Goal: Information Seeking & Learning: Learn about a topic

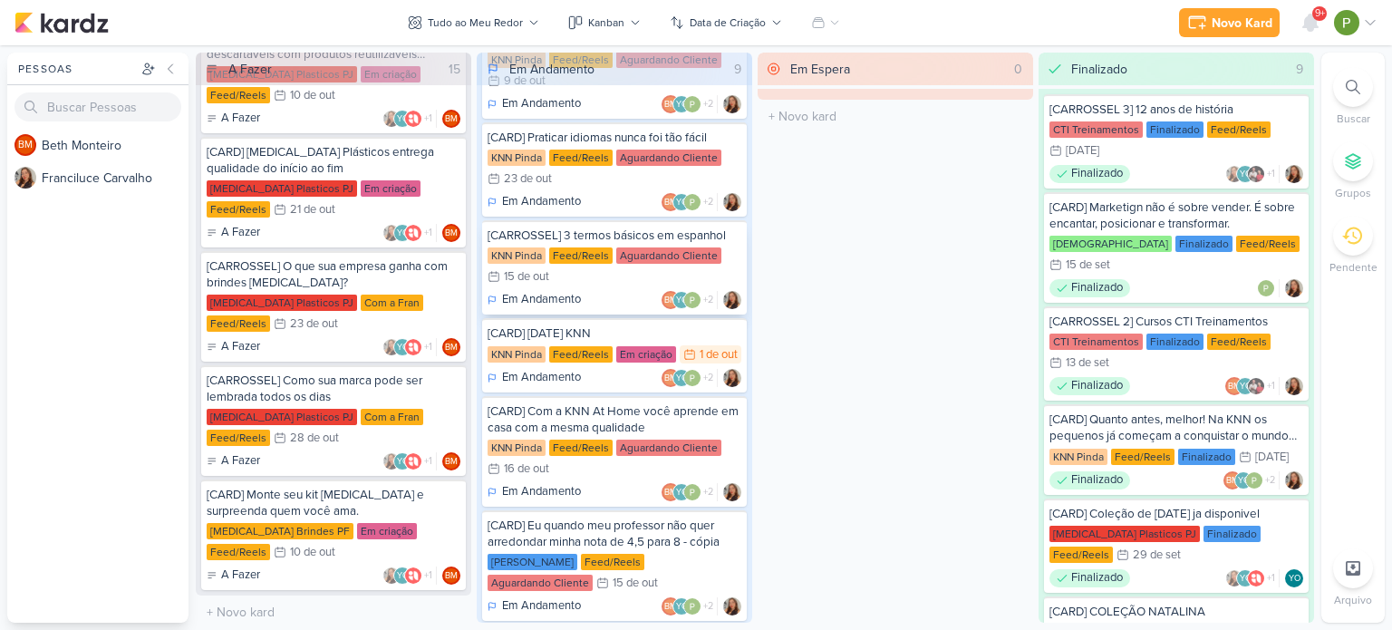
scroll to position [446, 0]
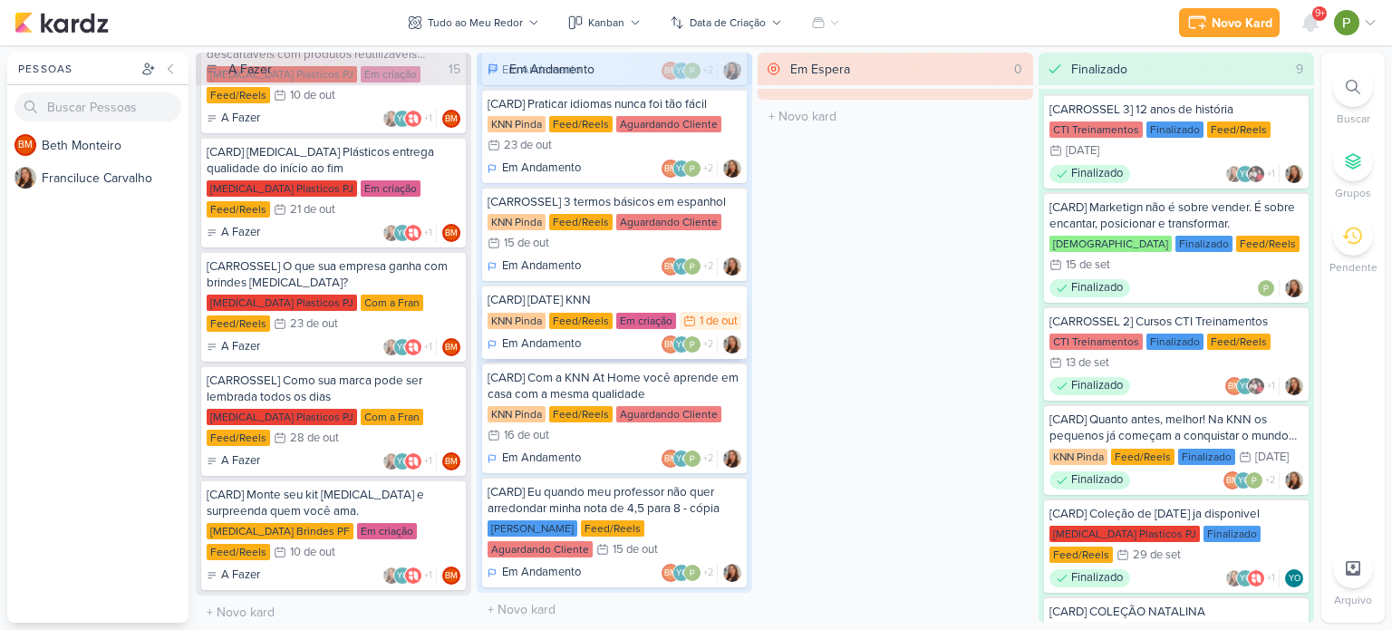
click at [623, 292] on div "[CARD] [DATE] KNN" at bounding box center [615, 300] width 254 height 16
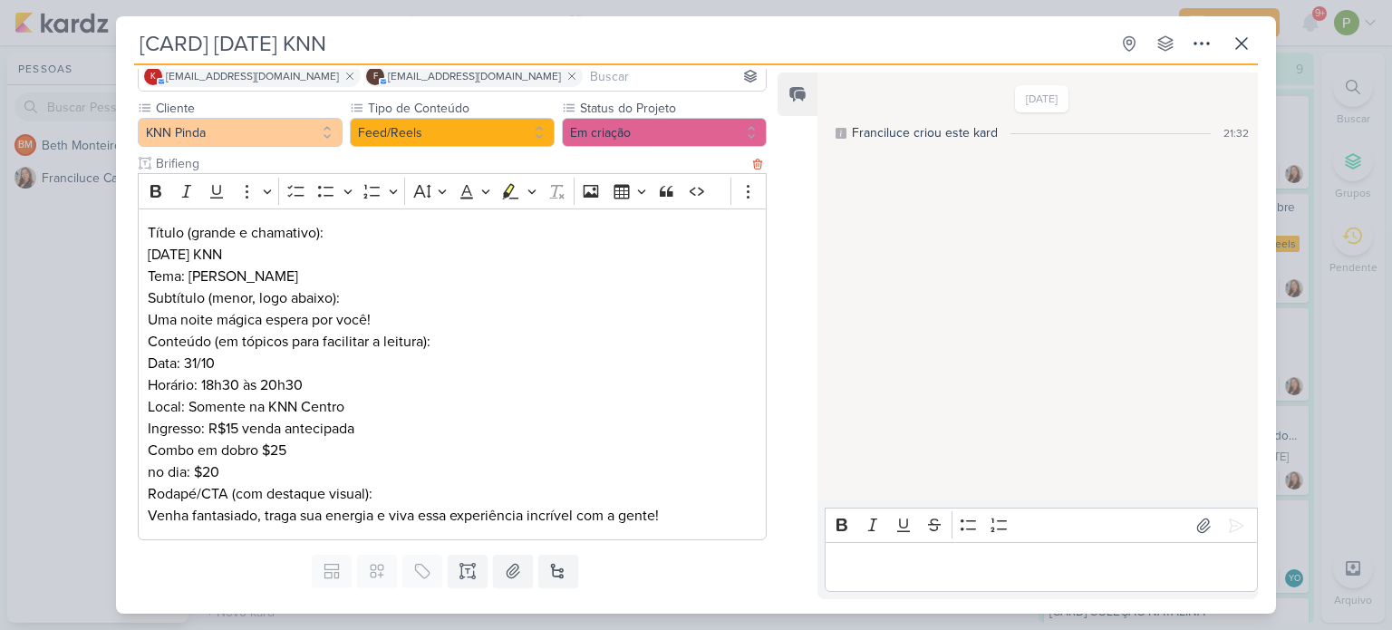
scroll to position [205, 0]
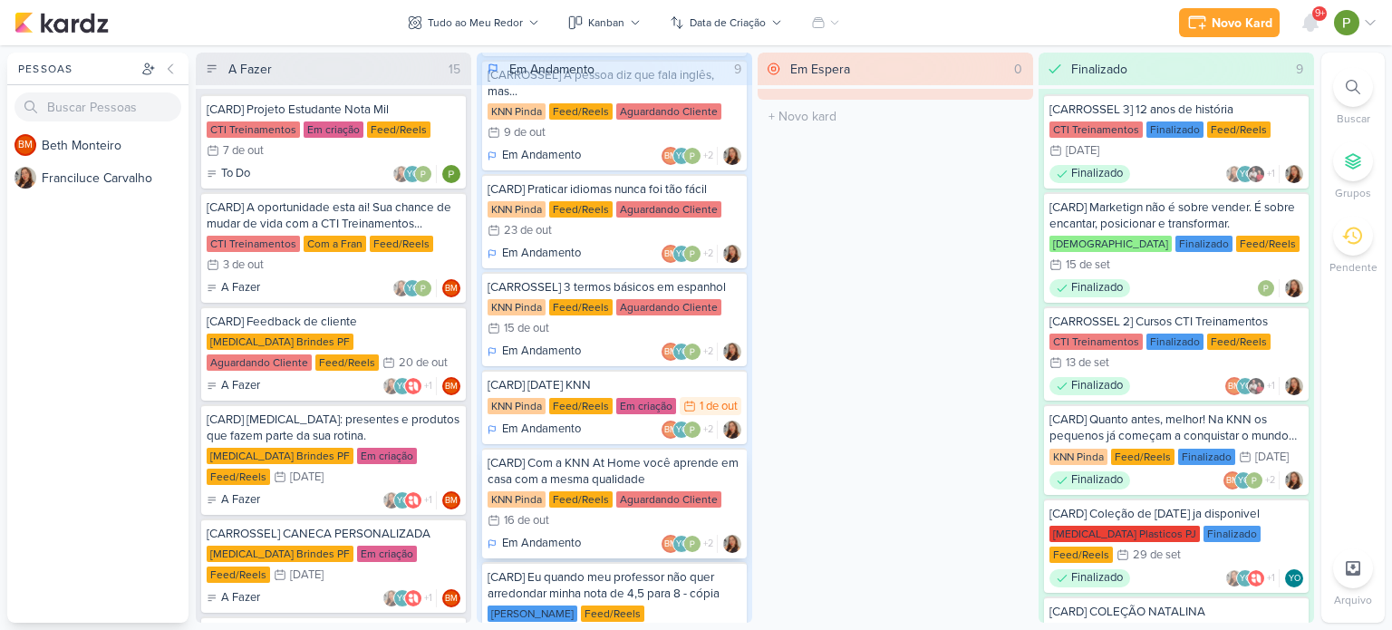
scroll to position [362, 0]
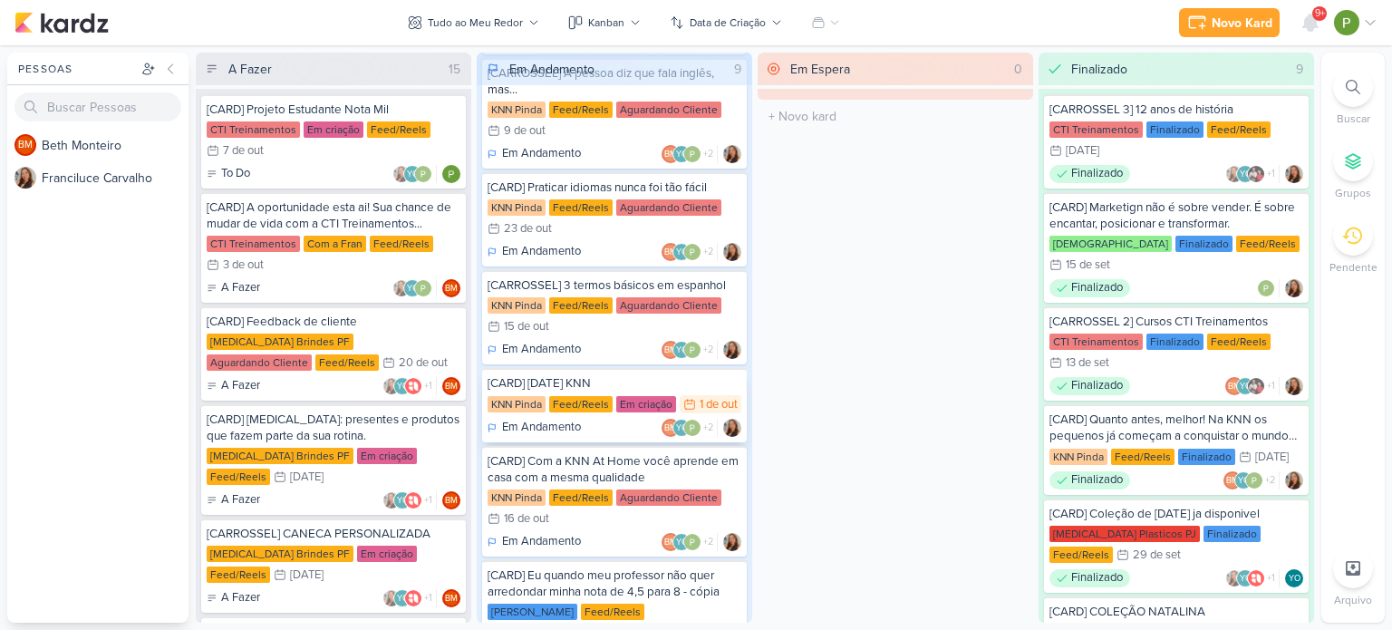
click at [615, 372] on div "[CARD] [DATE] KNN KNN Pinda Feed/Reels Em criação 1/10 [DATE] Em Andamento BM +2" at bounding box center [614, 405] width 265 height 74
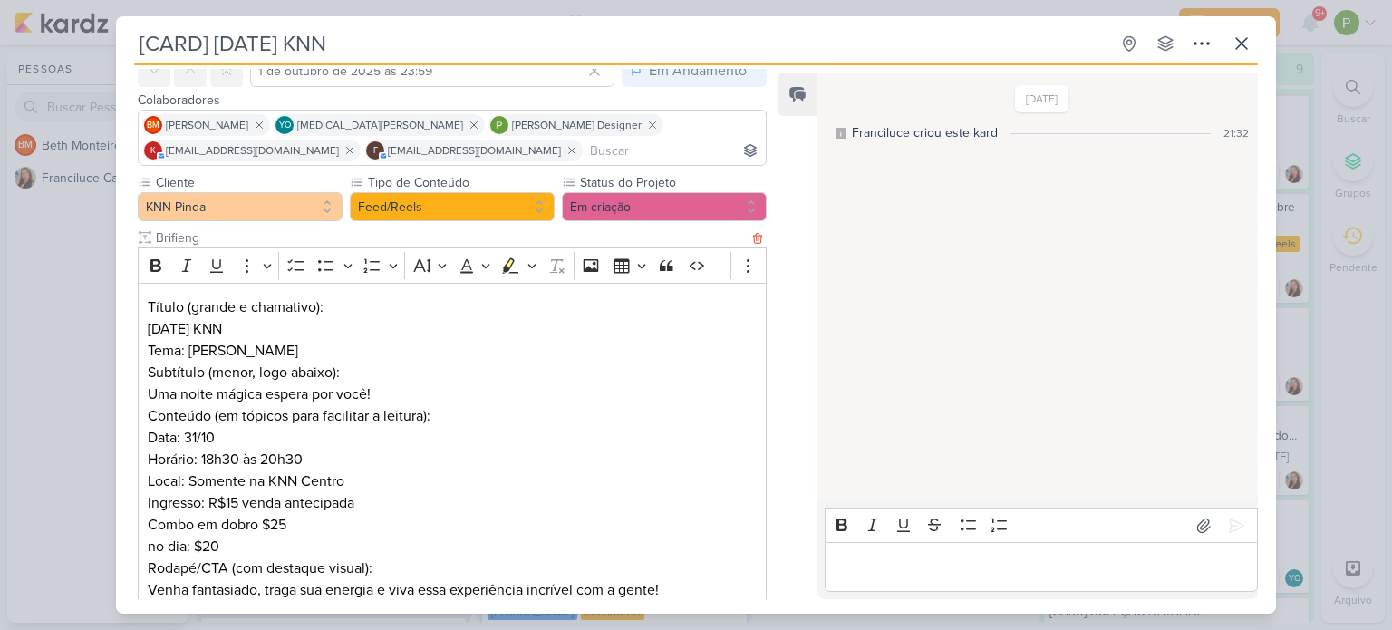
scroll to position [181, 0]
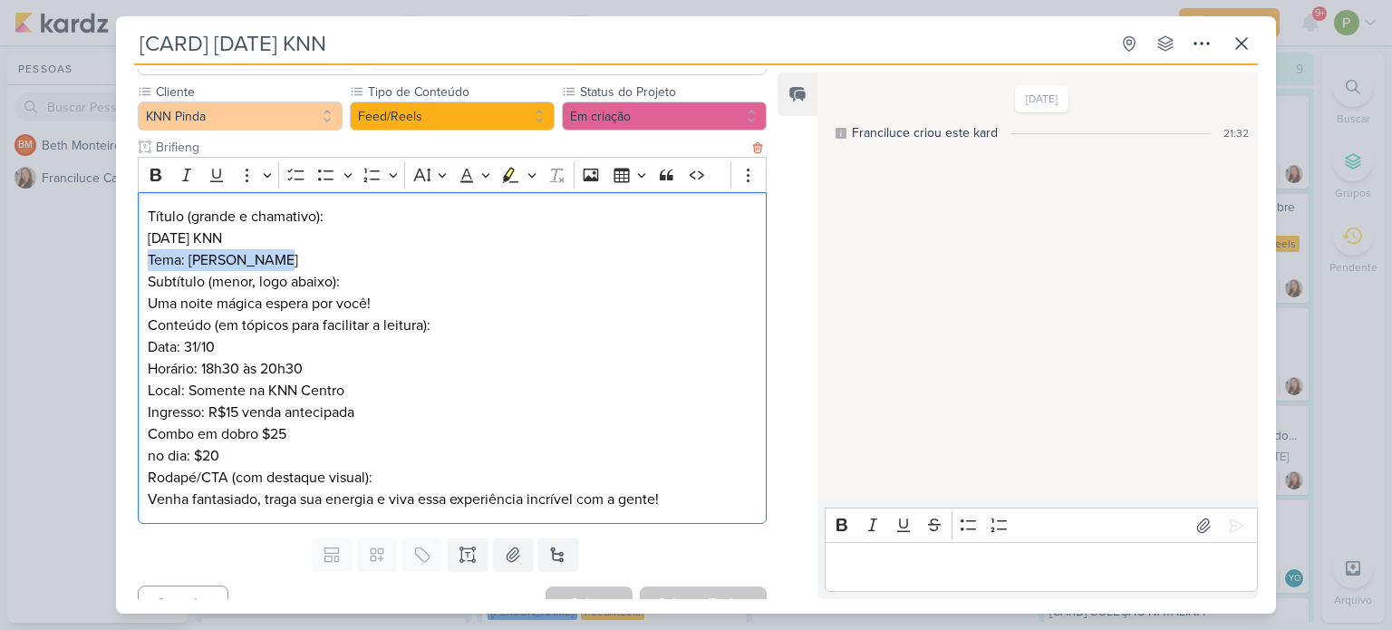
drag, startPoint x: 148, startPoint y: 255, endPoint x: 268, endPoint y: 253, distance: 120.5
click at [268, 253] on p "Título (grande e chamativo): [DATE] KNN Tema: [PERSON_NAME]" at bounding box center [452, 238] width 609 height 65
copy p "Tema: [PERSON_NAME]"
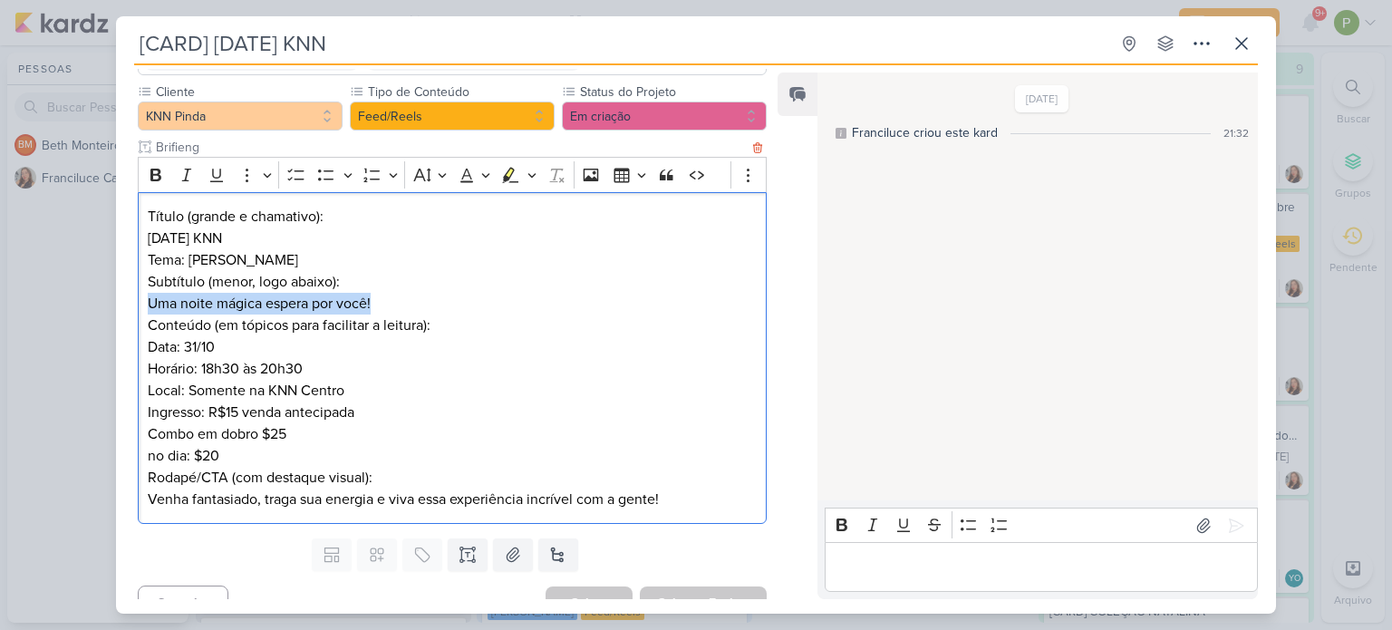
drag, startPoint x: 145, startPoint y: 298, endPoint x: 394, endPoint y: 300, distance: 249.2
click at [394, 300] on div "Título (grande e chamativo): [DATE] KNN Tema: [PERSON_NAME] Subtítulo (menor, l…" at bounding box center [452, 358] width 629 height 333
copy p "Uma noite mágica espera por você!"
drag, startPoint x: 146, startPoint y: 347, endPoint x: 214, endPoint y: 343, distance: 68.1
click at [214, 343] on div "Título (grande e chamativo): [DATE] KNN Tema: [PERSON_NAME] Subtítulo (menor, l…" at bounding box center [452, 358] width 629 height 333
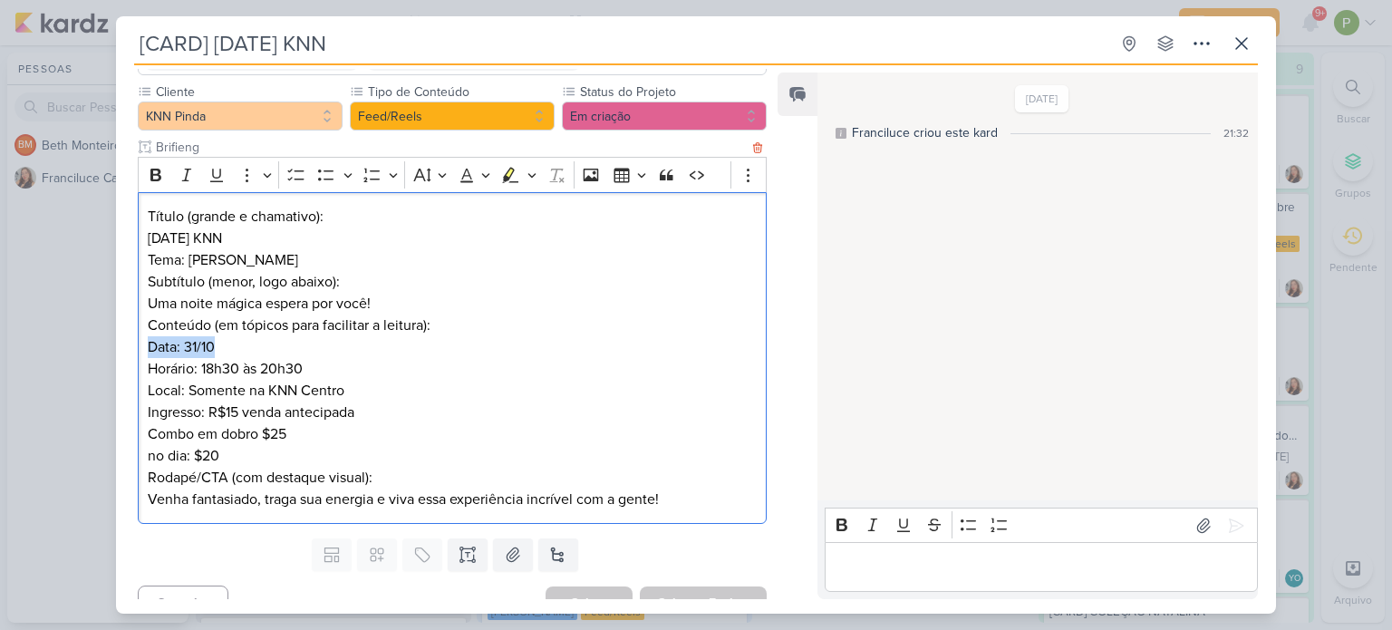
copy p "Data: 31/10"
drag, startPoint x: 146, startPoint y: 366, endPoint x: 309, endPoint y: 370, distance: 163.2
click at [309, 370] on div "Título (grande e chamativo): [DATE] KNN Tema: [PERSON_NAME] Subtítulo (menor, l…" at bounding box center [452, 358] width 629 height 333
copy p "Horário: 18h30 às 20h30"
drag, startPoint x: 144, startPoint y: 391, endPoint x: 344, endPoint y: 388, distance: 200.3
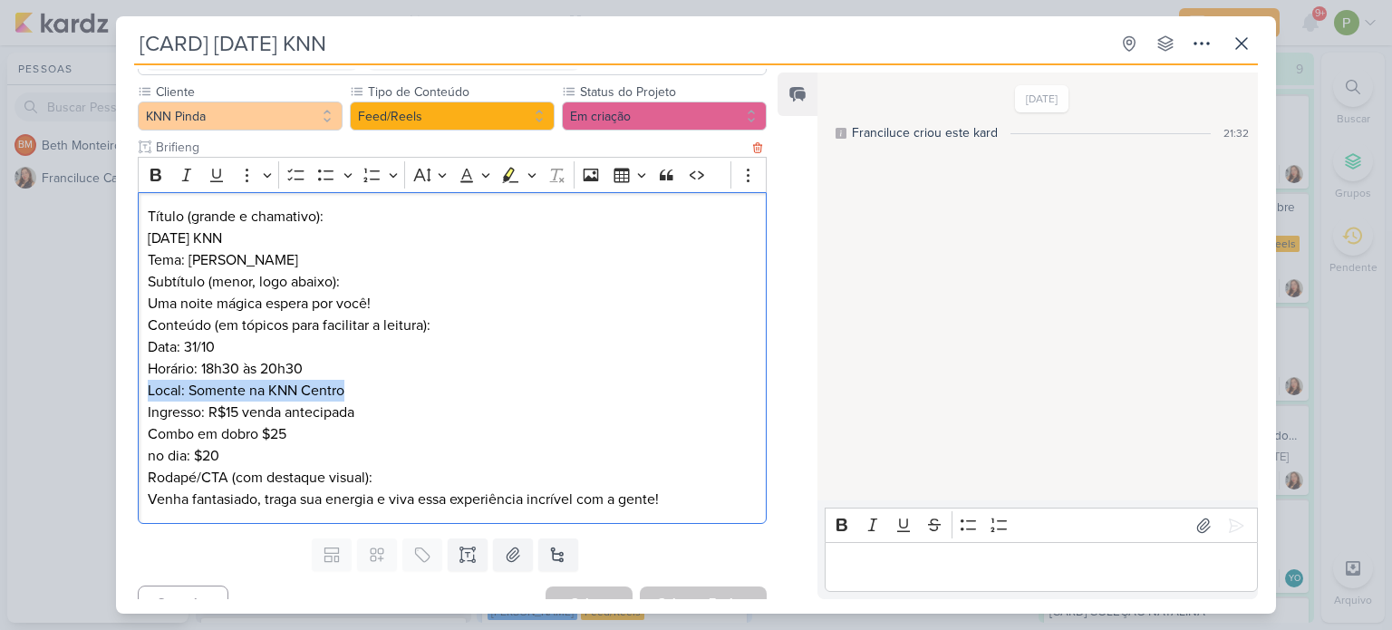
click at [344, 388] on div "Título (grande e chamativo): [DATE] KNN Tema: [PERSON_NAME] Subtítulo (menor, l…" at bounding box center [452, 358] width 629 height 333
copy p "Local: Somente na KNN Centro"
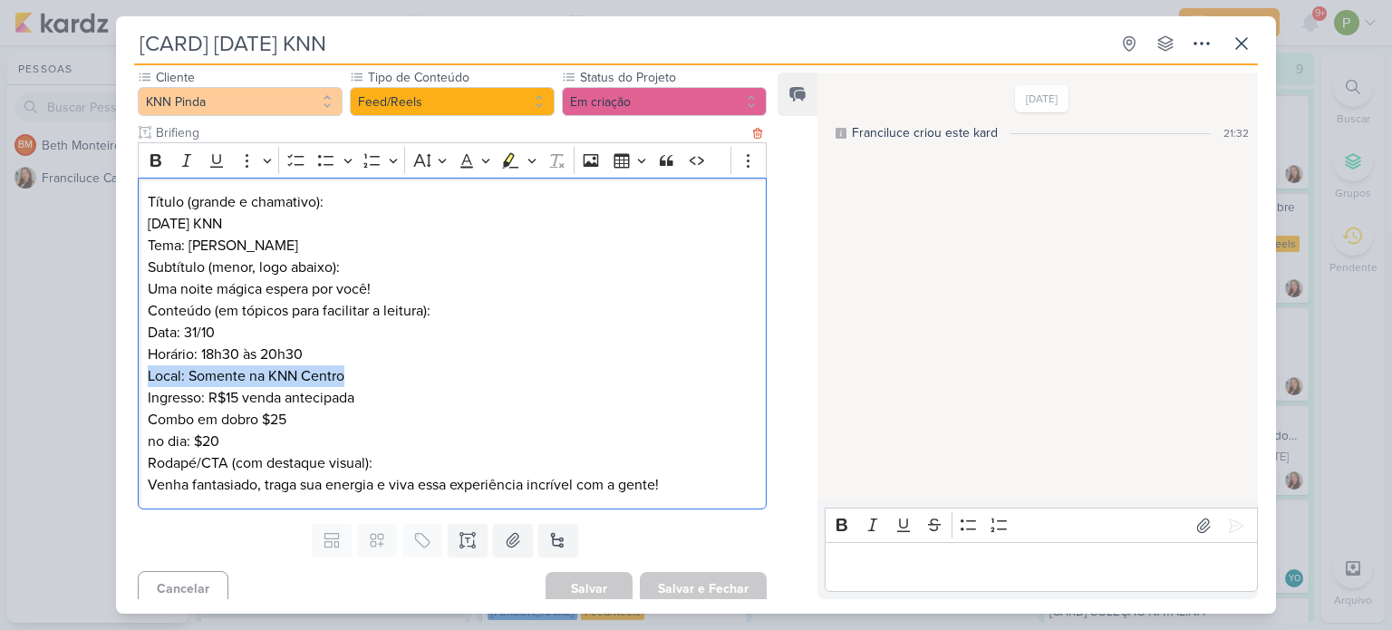
scroll to position [205, 0]
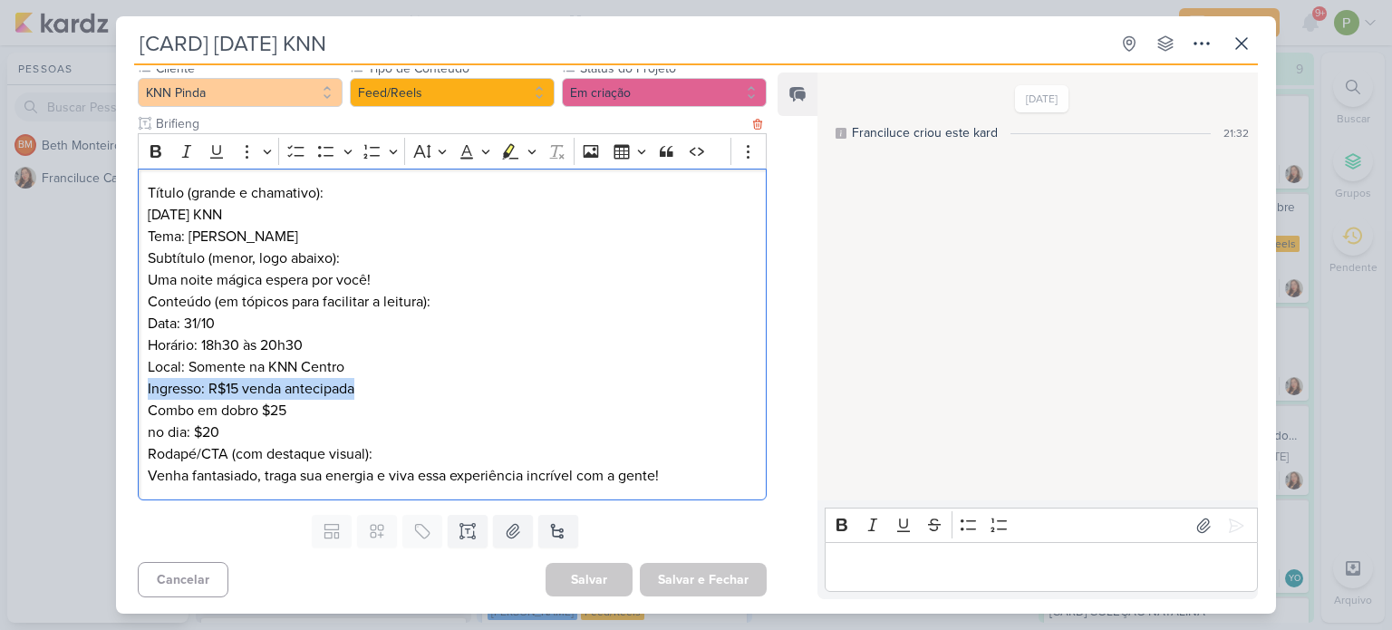
drag, startPoint x: 145, startPoint y: 386, endPoint x: 357, endPoint y: 394, distance: 212.2
click at [357, 394] on div "Título (grande e chamativo): [DATE] KNN Tema: [PERSON_NAME] Subtítulo (menor, l…" at bounding box center [452, 335] width 629 height 333
copy p "Ingresso: R$15 venda antecipada"
drag, startPoint x: 149, startPoint y: 408, endPoint x: 293, endPoint y: 413, distance: 144.2
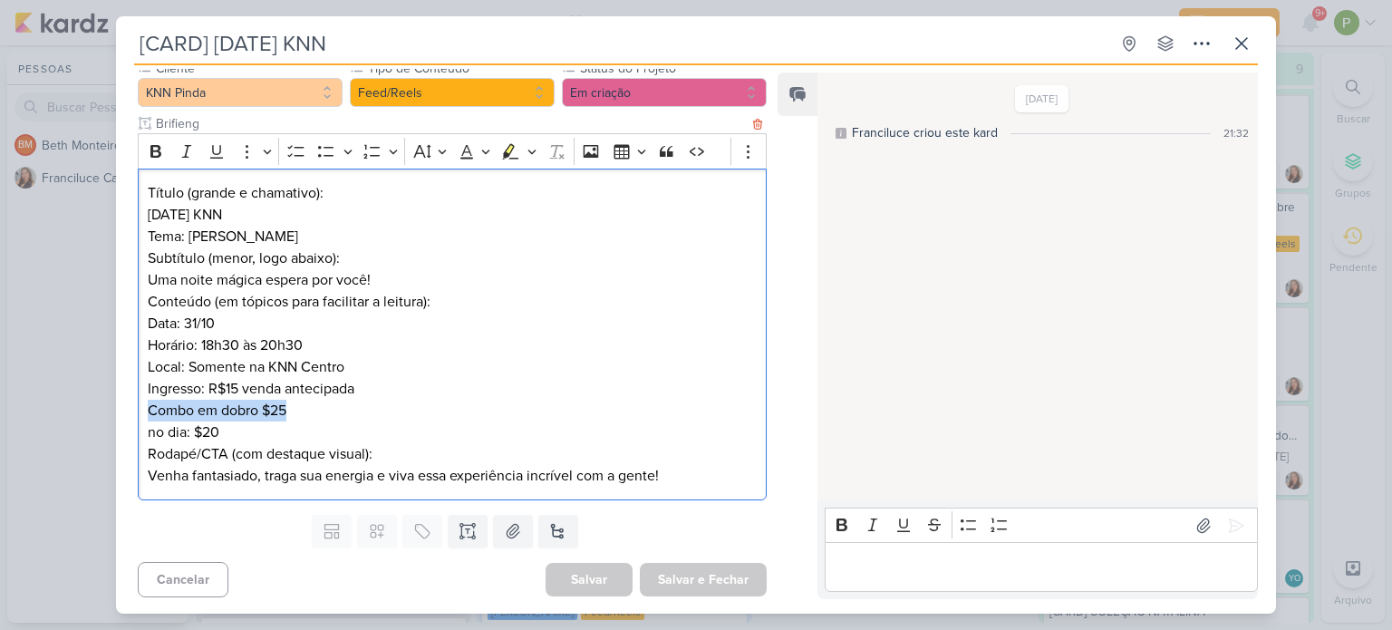
click at [293, 413] on p "Combo em dobro $25" at bounding box center [452, 411] width 609 height 22
copy p "Combo em dobro $25"
drag, startPoint x: 218, startPoint y: 434, endPoint x: 138, endPoint y: 426, distance: 81.1
click at [138, 426] on div "Título (grande e chamativo): [DATE] KNN Tema: [PERSON_NAME] Subtítulo (menor, l…" at bounding box center [452, 335] width 629 height 333
copy p "no dia: $20"
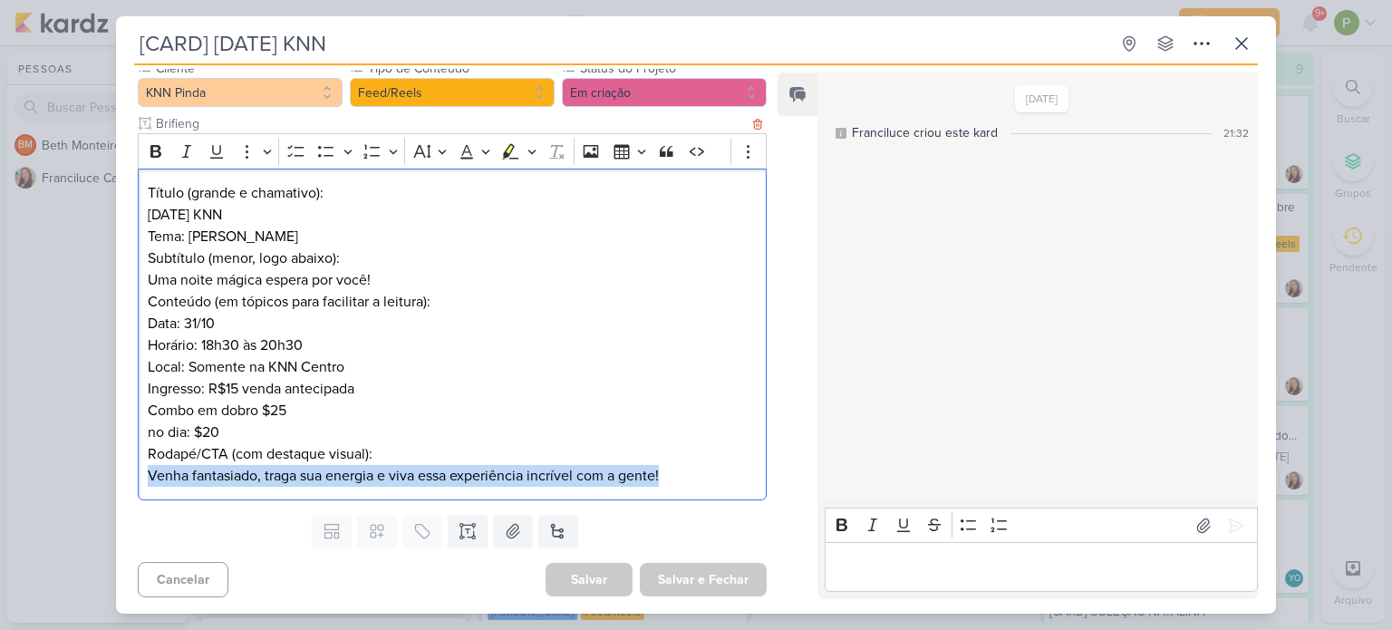
drag, startPoint x: 143, startPoint y: 476, endPoint x: 685, endPoint y: 474, distance: 541.9
click at [685, 474] on div "Título (grande e chamativo): [DATE] KNN Tema: [PERSON_NAME] Subtítulo (menor, l…" at bounding box center [452, 335] width 629 height 333
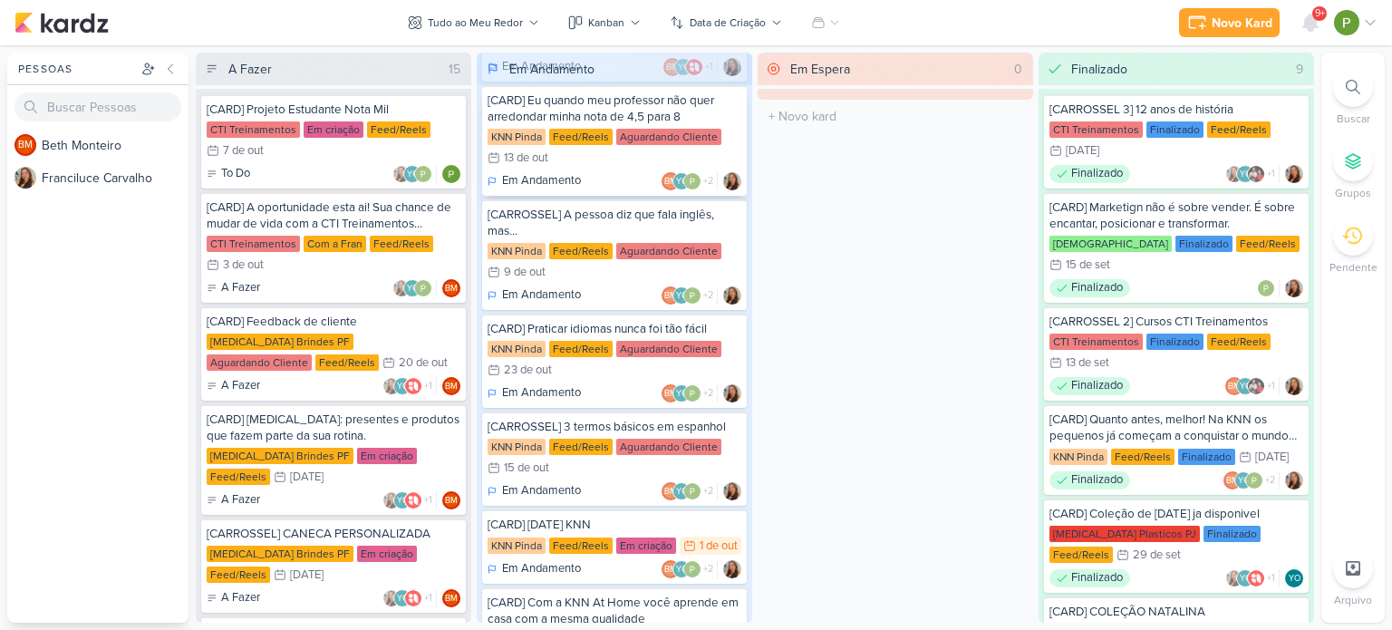
scroll to position [272, 0]
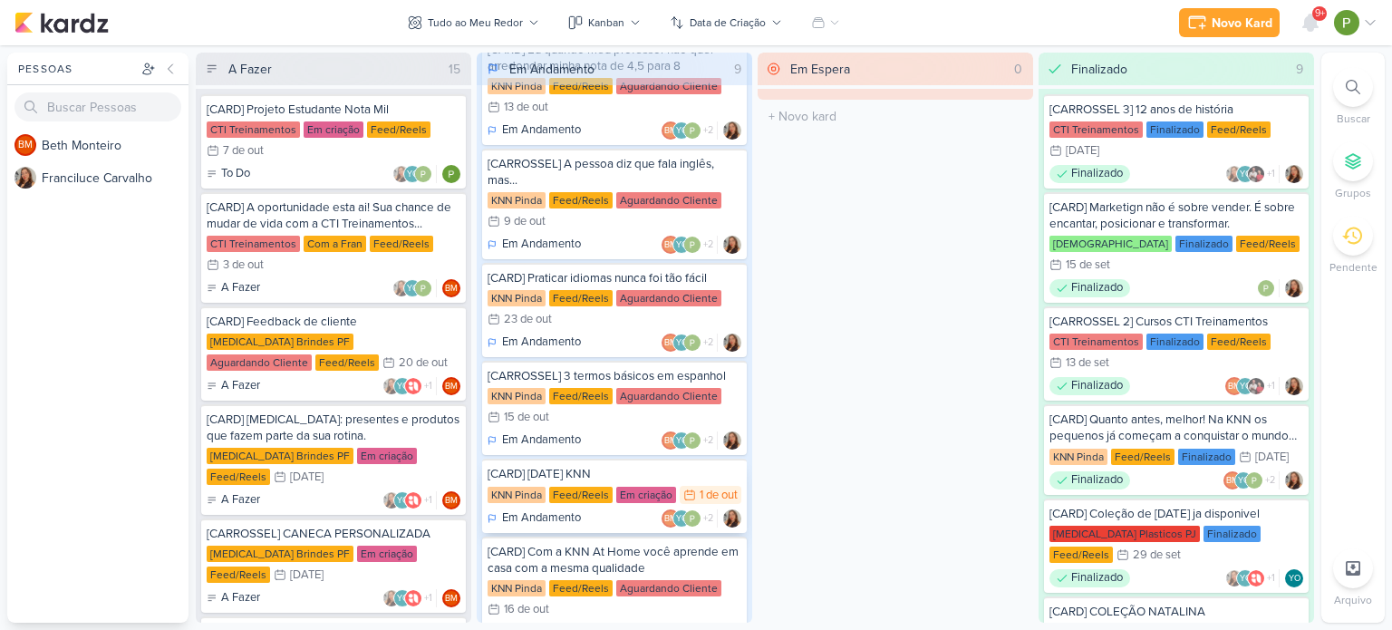
click at [594, 459] on div "[CARD] [DATE] KNN KNN Pinda Feed/Reels Em criação 1/10 [DATE] Em Andamento BM +2" at bounding box center [614, 496] width 265 height 74
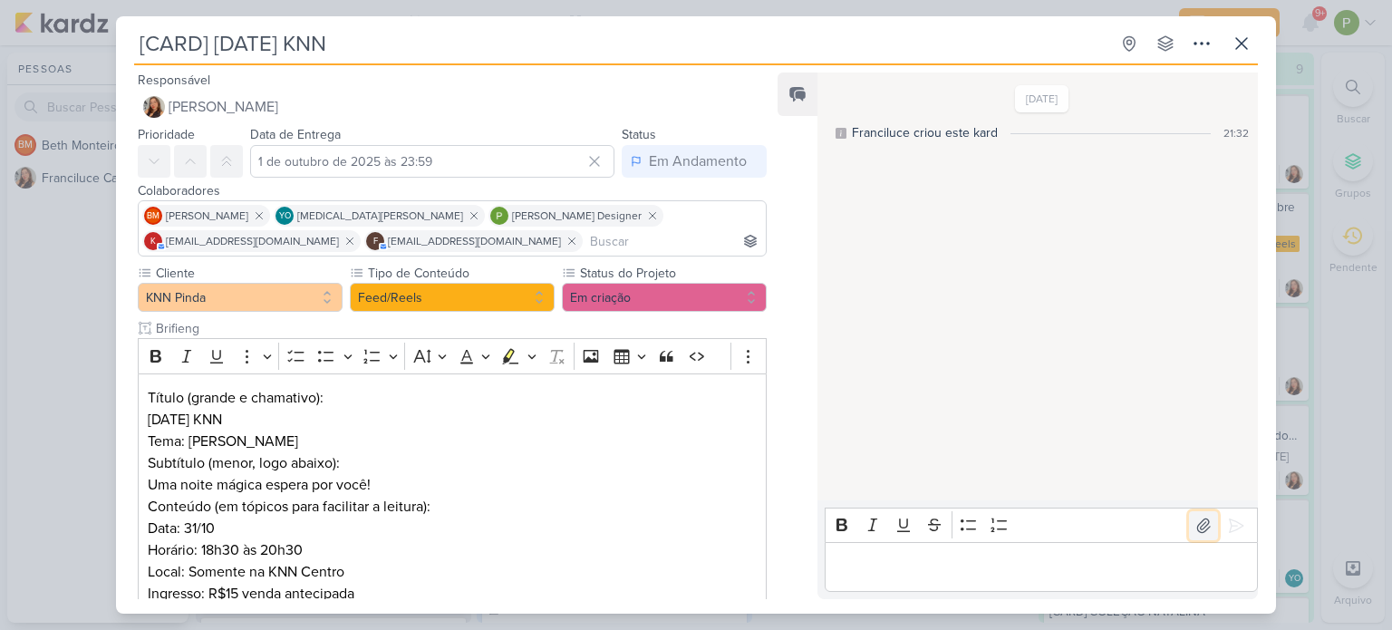
click at [1194, 532] on icon at bounding box center [1203, 526] width 18 height 18
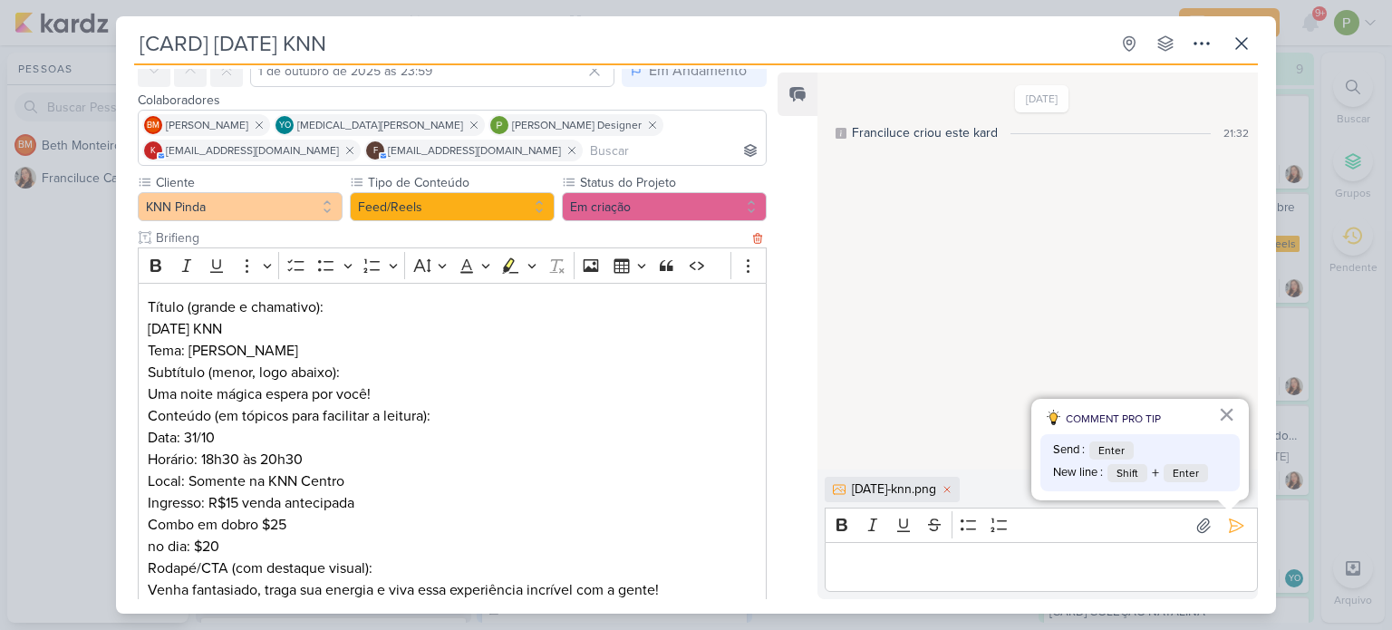
scroll to position [91, 0]
click at [1236, 532] on icon at bounding box center [1236, 526] width 18 height 18
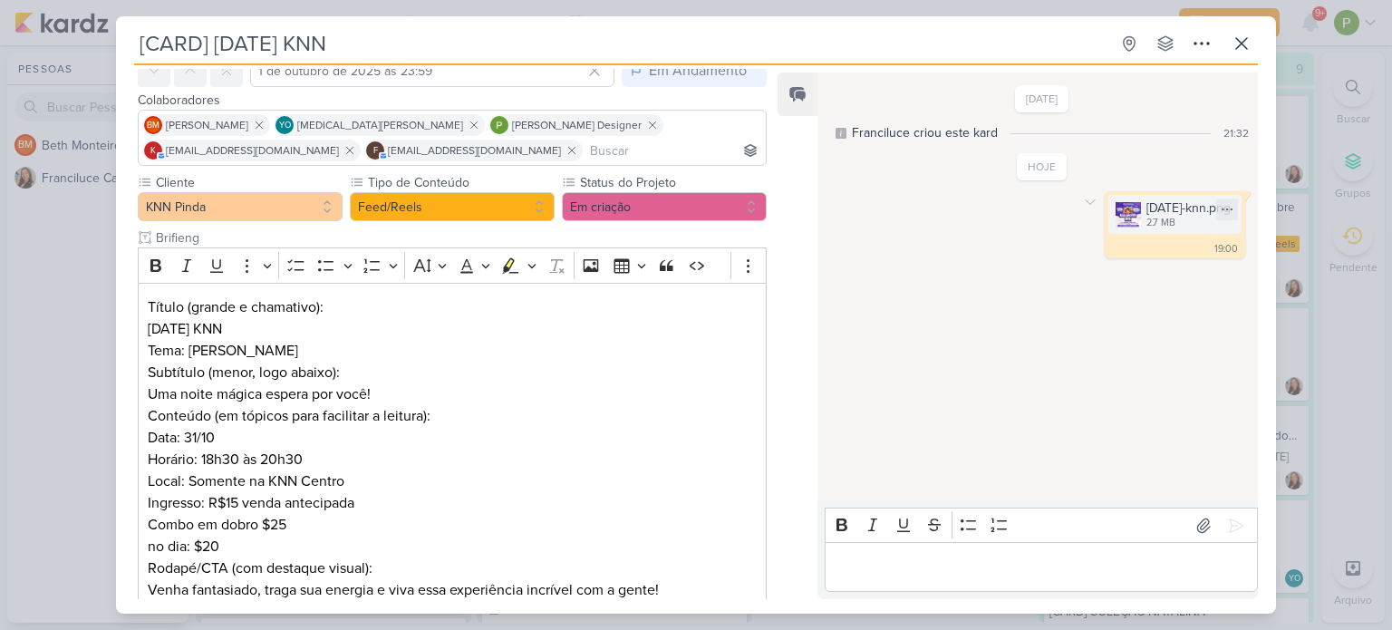
click at [1116, 215] on img at bounding box center [1128, 214] width 25 height 25
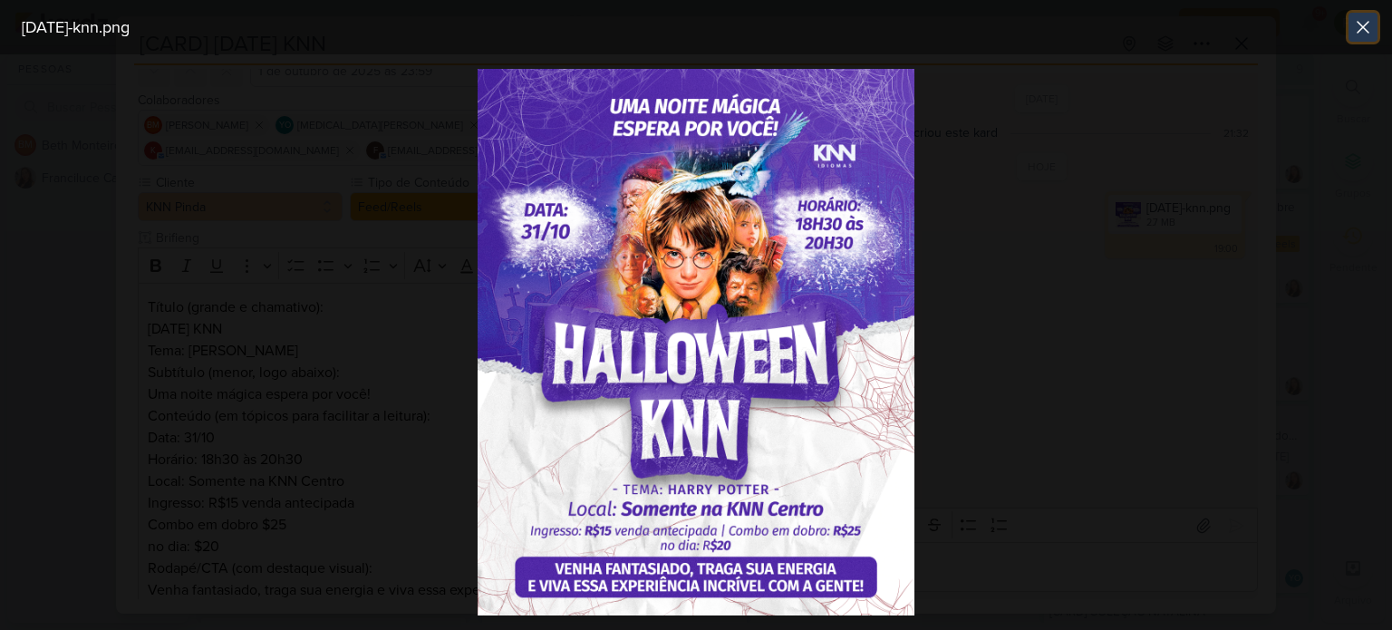
click at [1368, 31] on icon at bounding box center [1363, 27] width 22 height 22
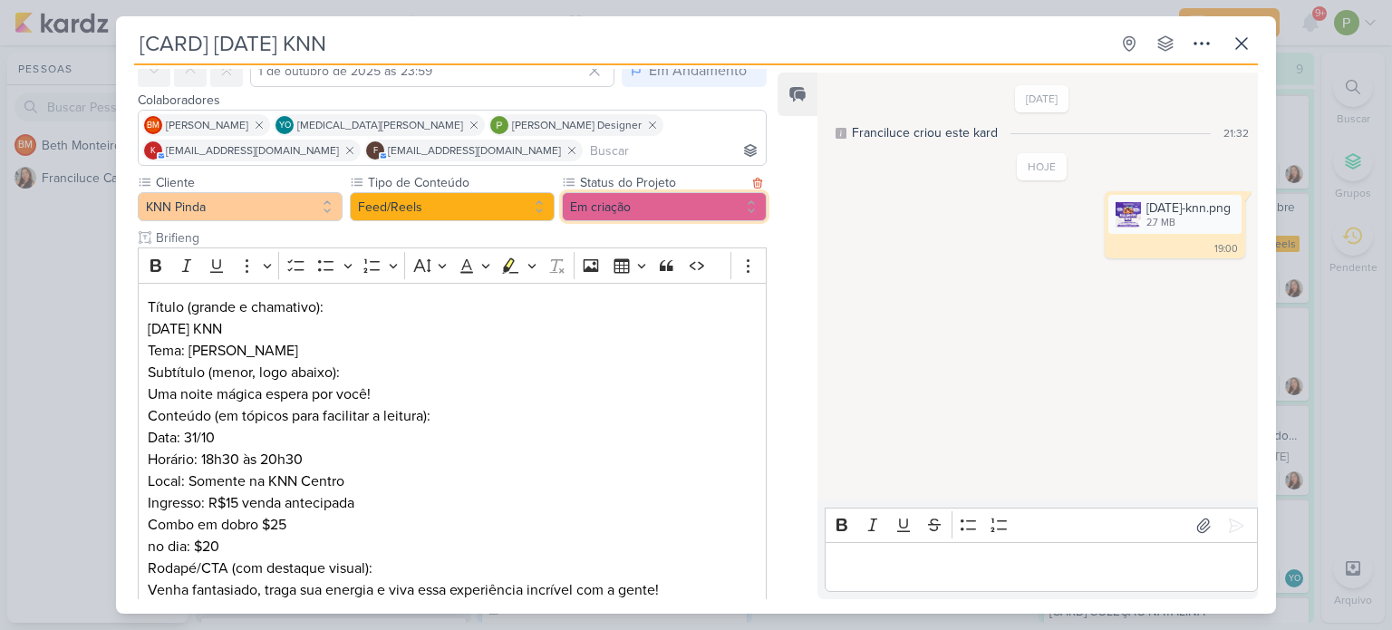
click at [623, 200] on button "Em criação" at bounding box center [664, 206] width 205 height 29
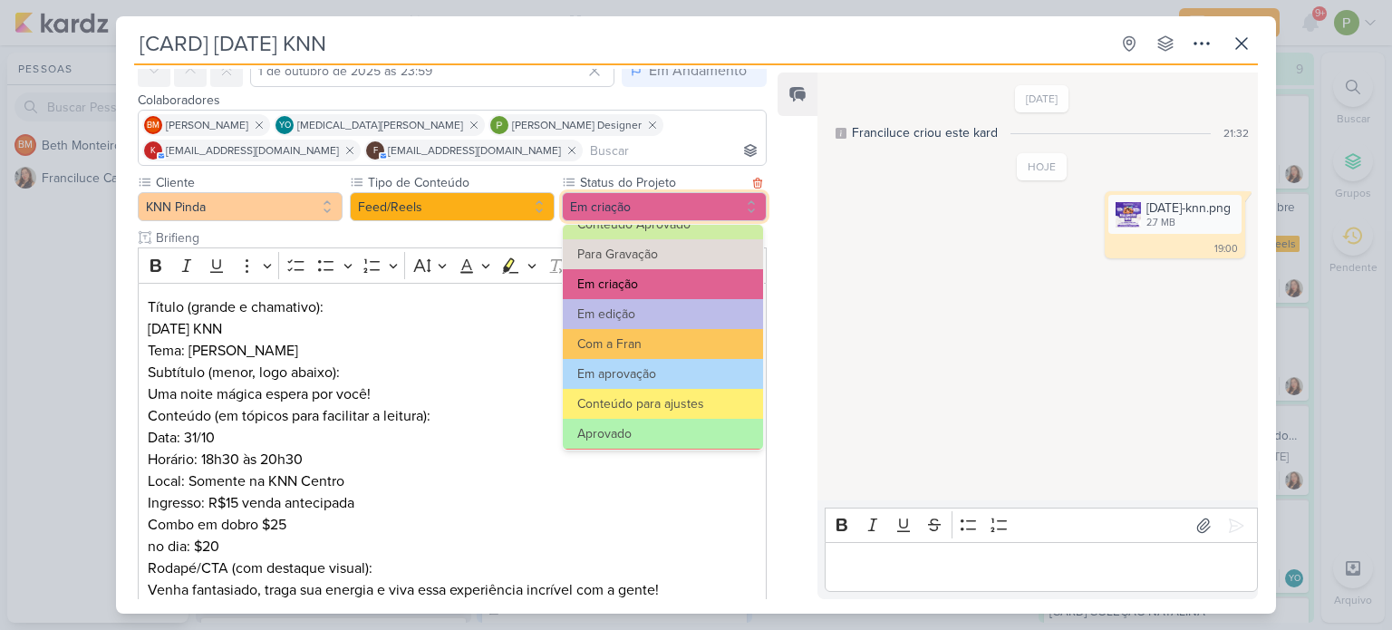
scroll to position [181, 0]
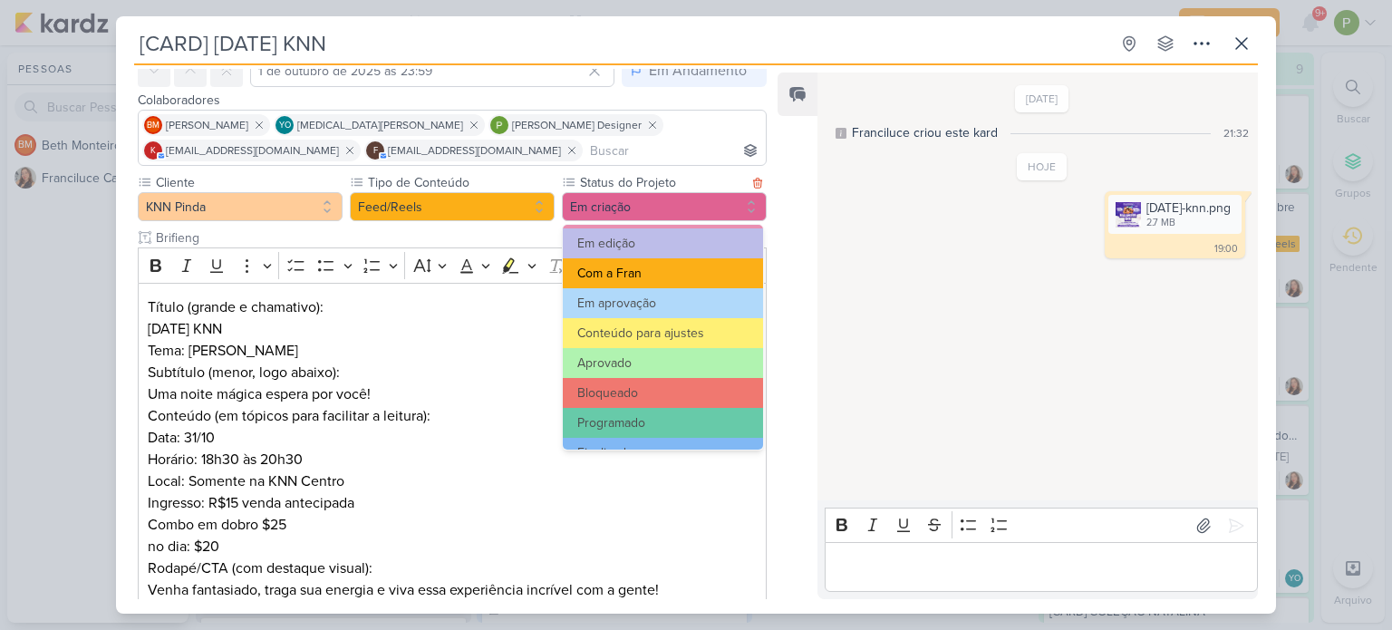
click at [662, 279] on button "Com a Fran" at bounding box center [663, 273] width 200 height 30
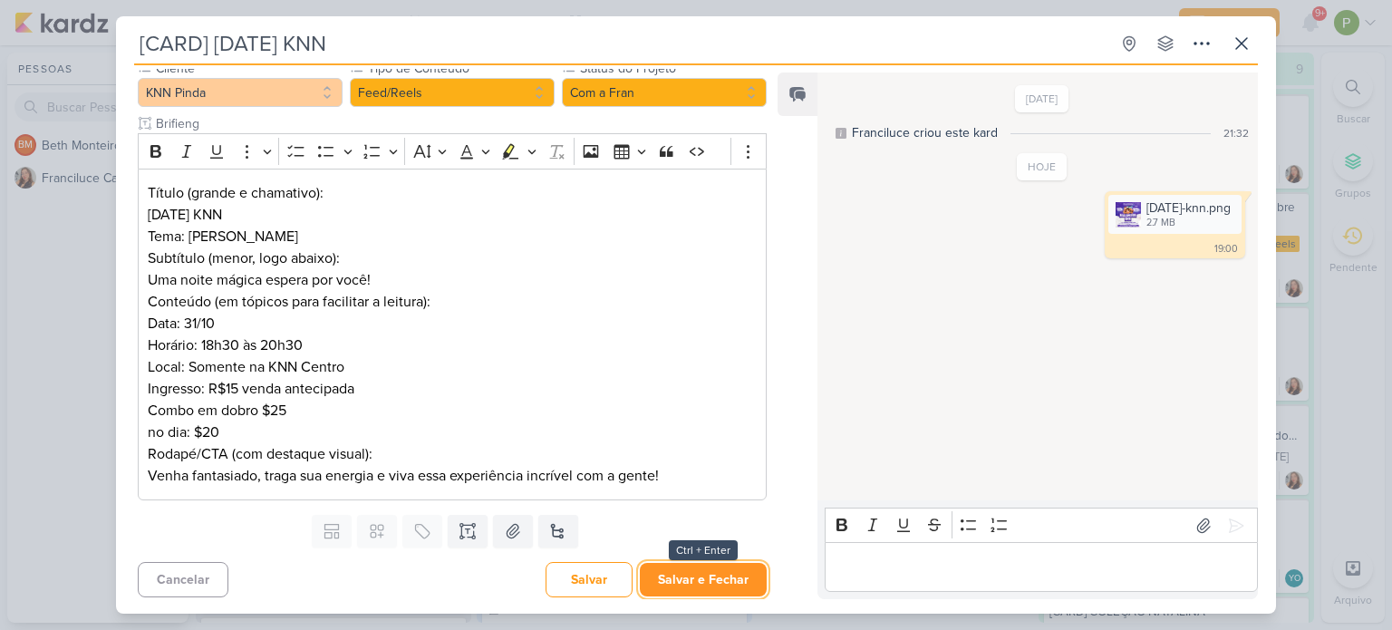
click at [721, 580] on button "Salvar e Fechar" at bounding box center [703, 580] width 127 height 34
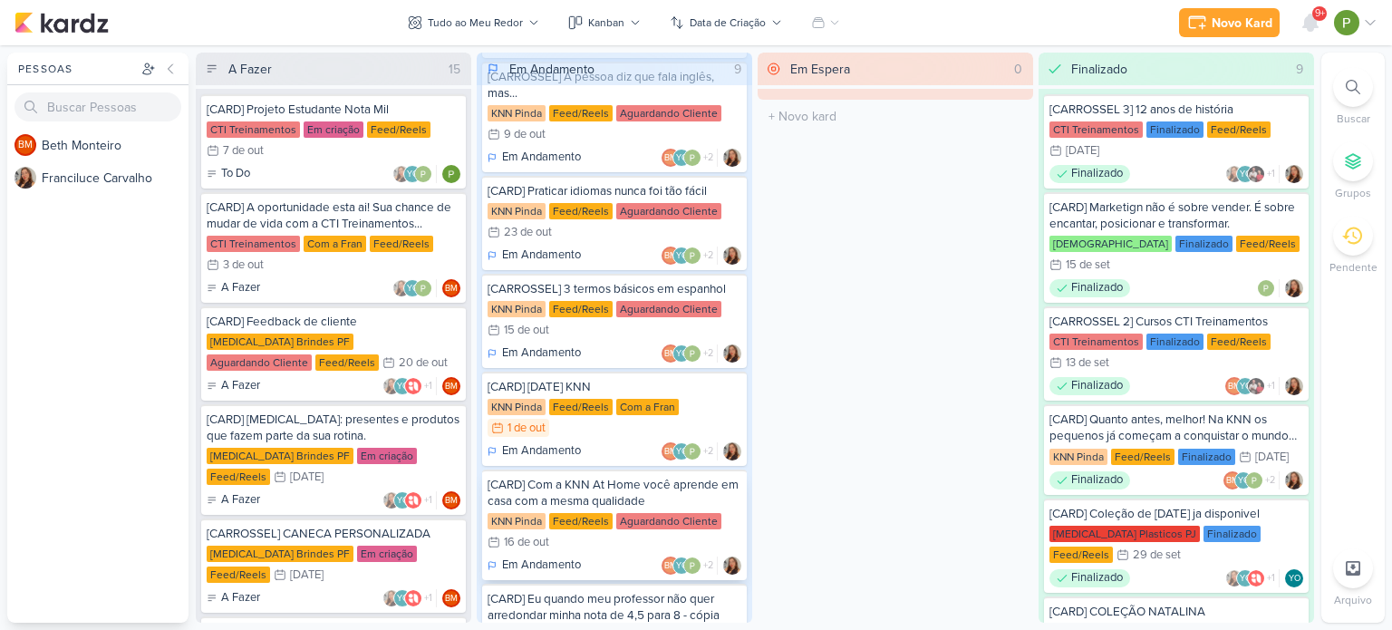
scroll to position [355, 0]
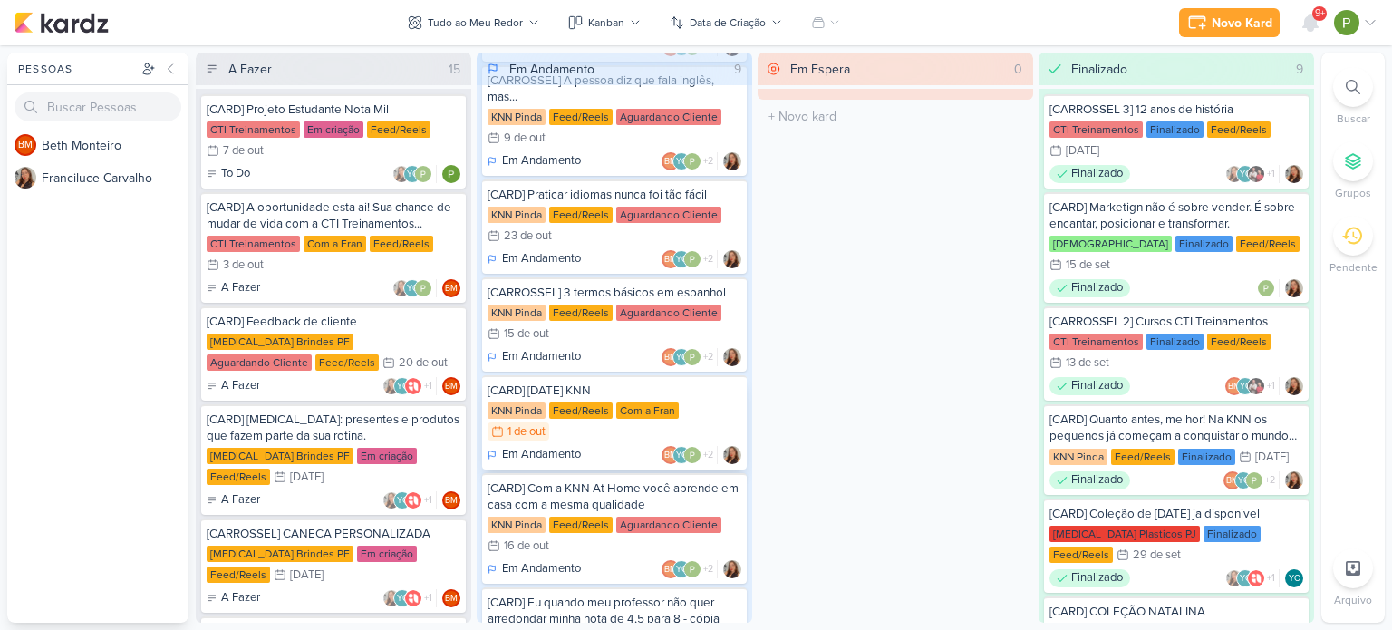
click at [624, 379] on div "[CARD] Halloween KNN KNN Pinda Feed/Reels Com a Fran 1/10 1 de out Em Andamento…" at bounding box center [614, 422] width 265 height 94
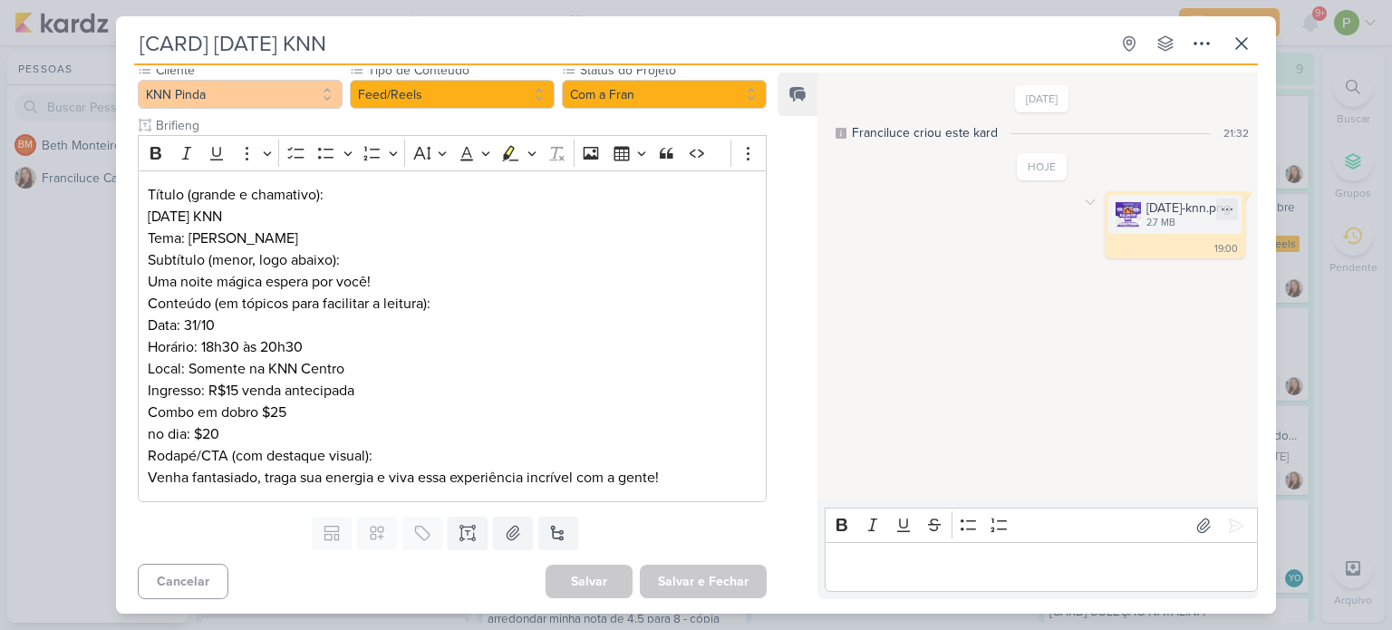
click at [1116, 211] on img at bounding box center [1128, 214] width 25 height 25
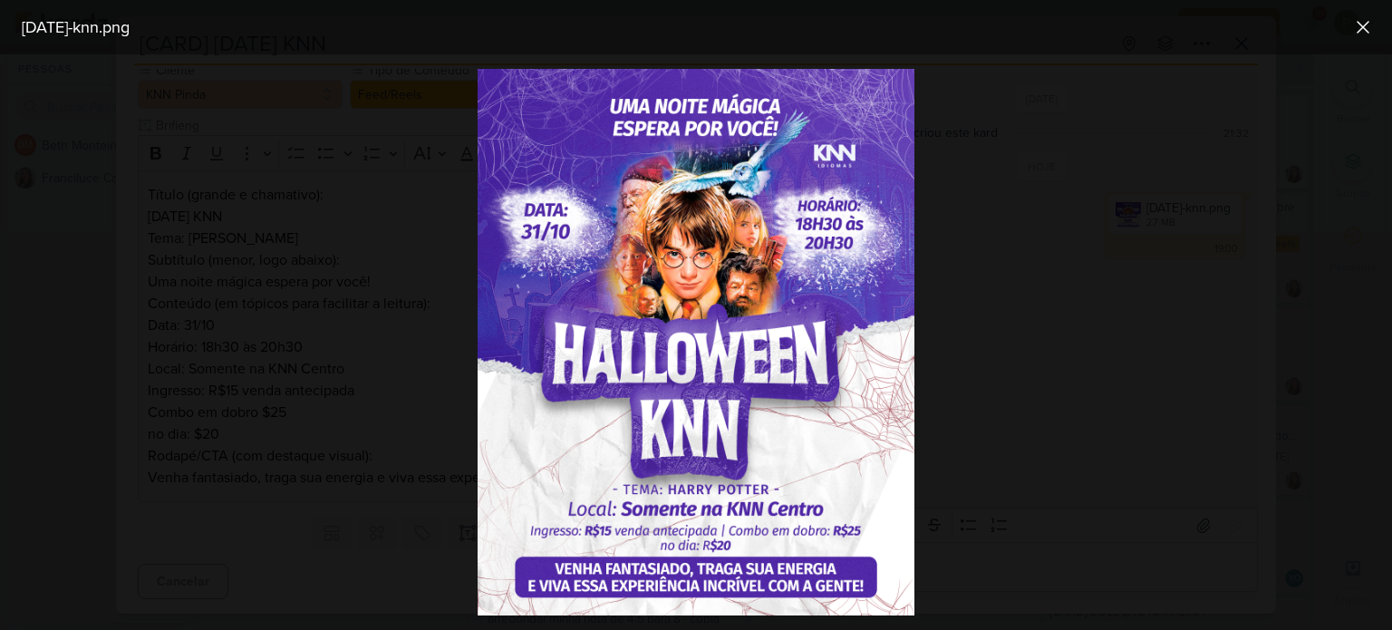
click at [1098, 213] on div at bounding box center [696, 341] width 1392 height 575
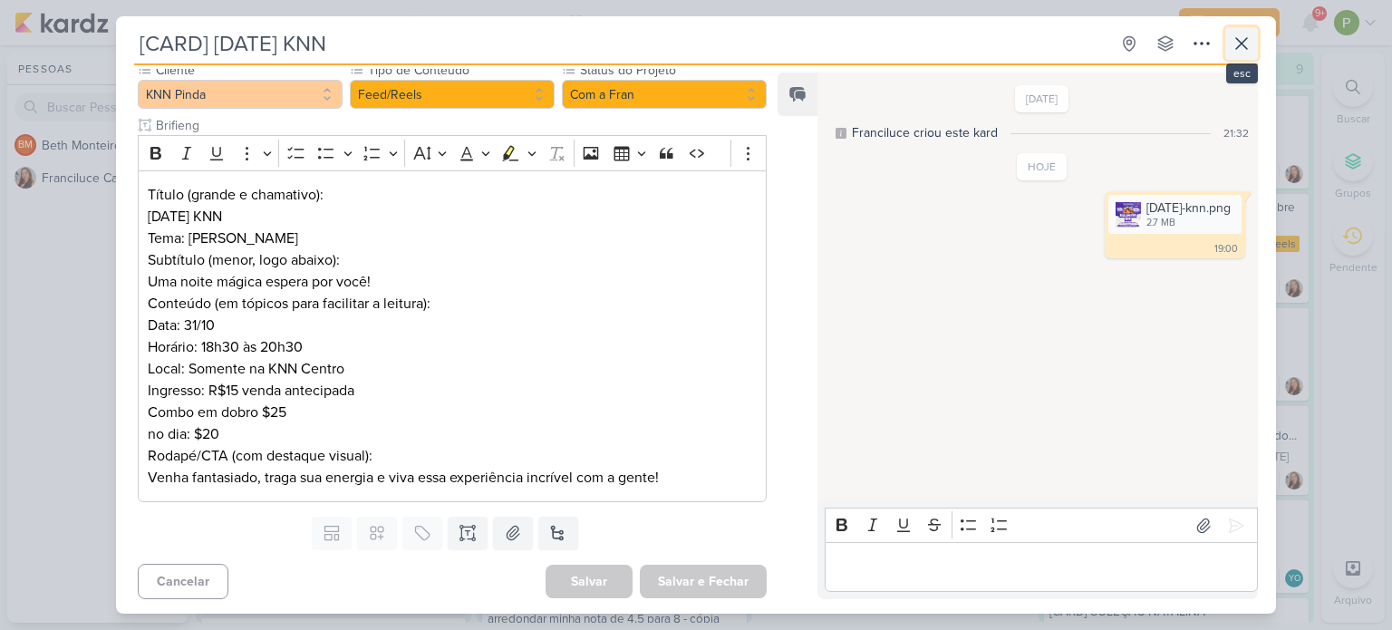
click at [1232, 52] on icon at bounding box center [1242, 44] width 22 height 22
